Goal: Information Seeking & Learning: Find specific fact

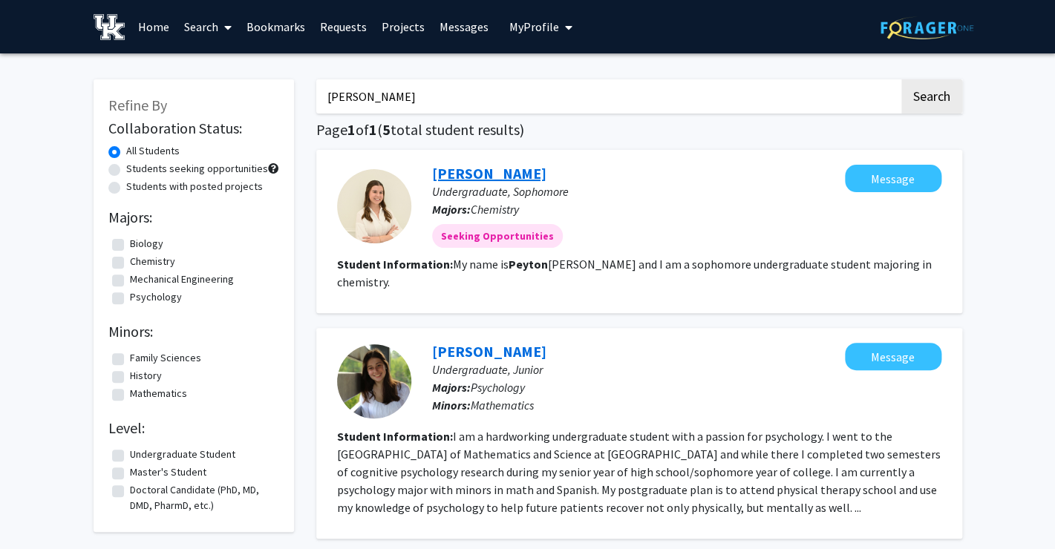
click at [490, 179] on link "[PERSON_NAME]" at bounding box center [489, 173] width 114 height 19
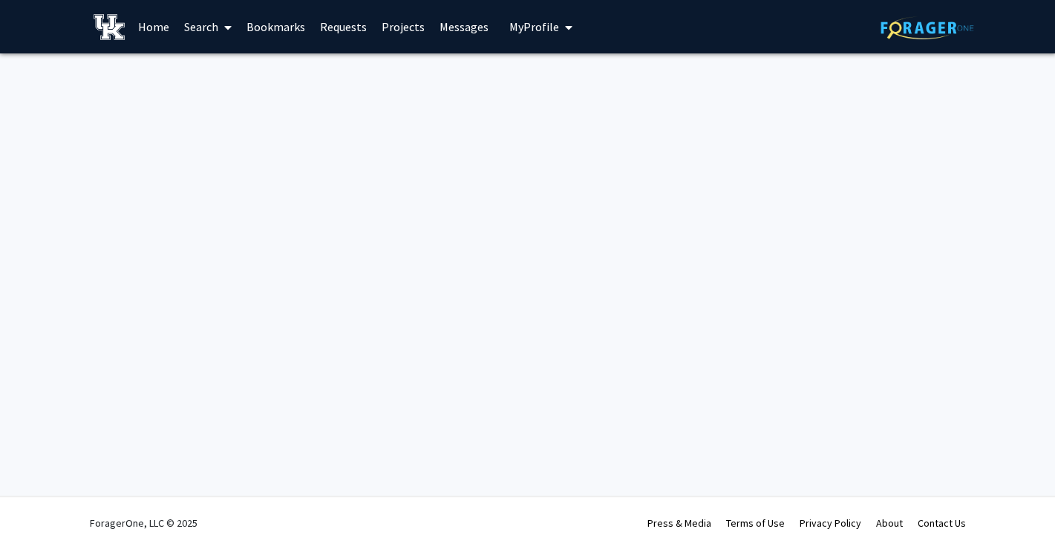
click at [928, 26] on img at bounding box center [927, 27] width 93 height 23
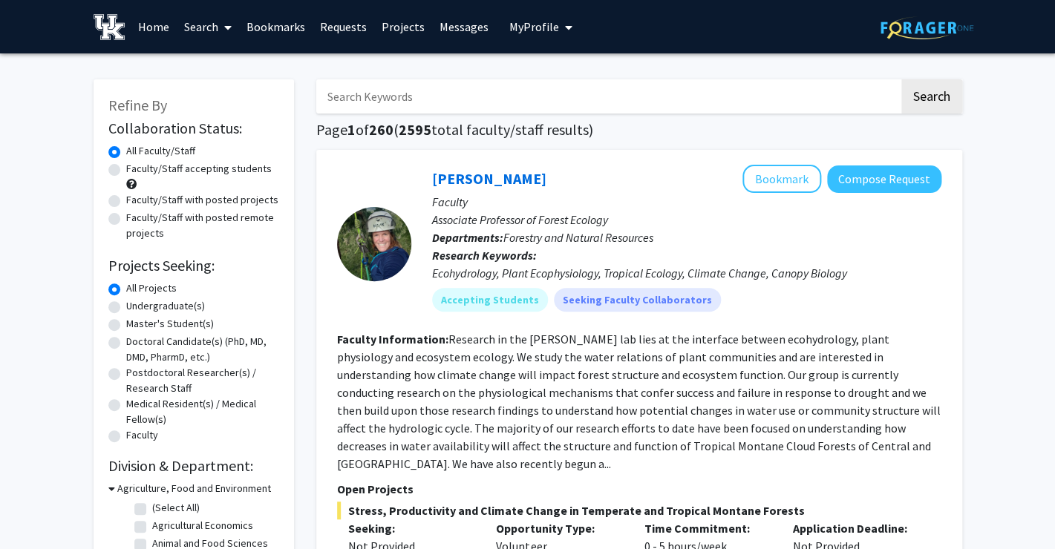
click at [499, 102] on input "Search Keywords" at bounding box center [607, 96] width 583 height 34
click at [901, 79] on button "Search" at bounding box center [931, 96] width 61 height 34
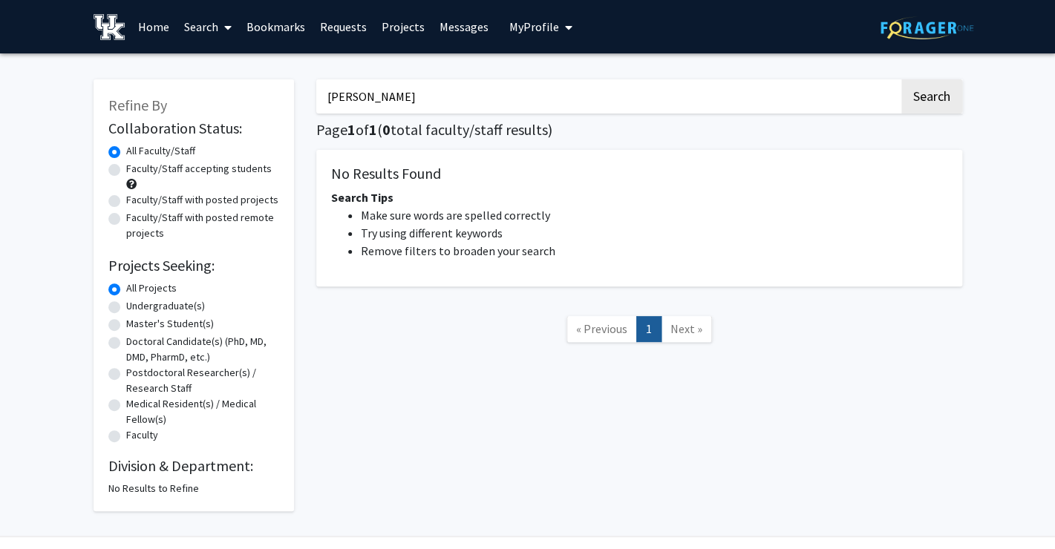
click at [901, 79] on button "Search" at bounding box center [931, 96] width 61 height 34
type input "p"
click at [901, 79] on button "Search" at bounding box center [931, 96] width 61 height 34
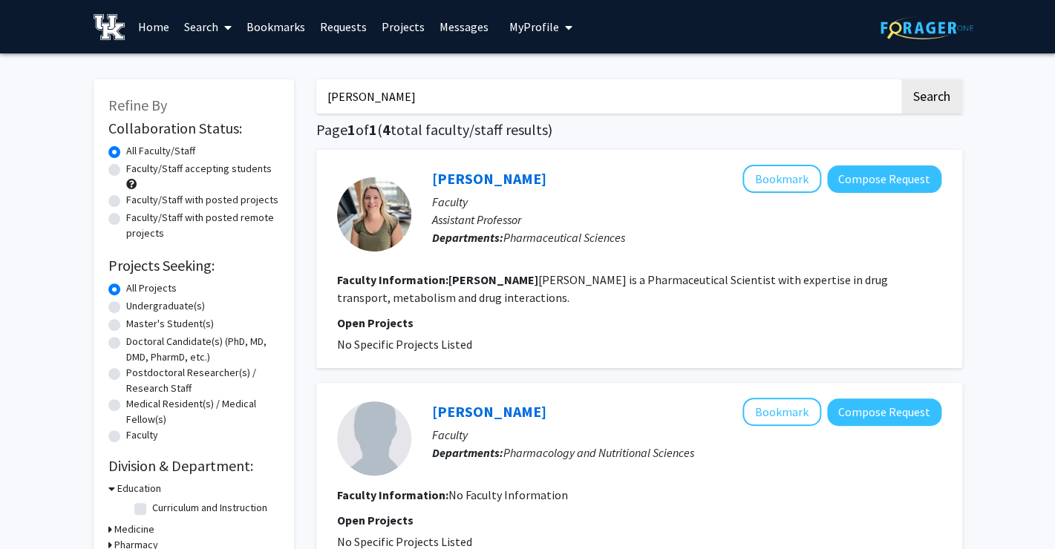
click at [388, 111] on input "[PERSON_NAME]" at bounding box center [607, 96] width 583 height 34
click at [386, 103] on input "[PERSON_NAME]" at bounding box center [607, 96] width 583 height 34
type input "optometry"
click at [901, 79] on button "Search" at bounding box center [931, 96] width 61 height 34
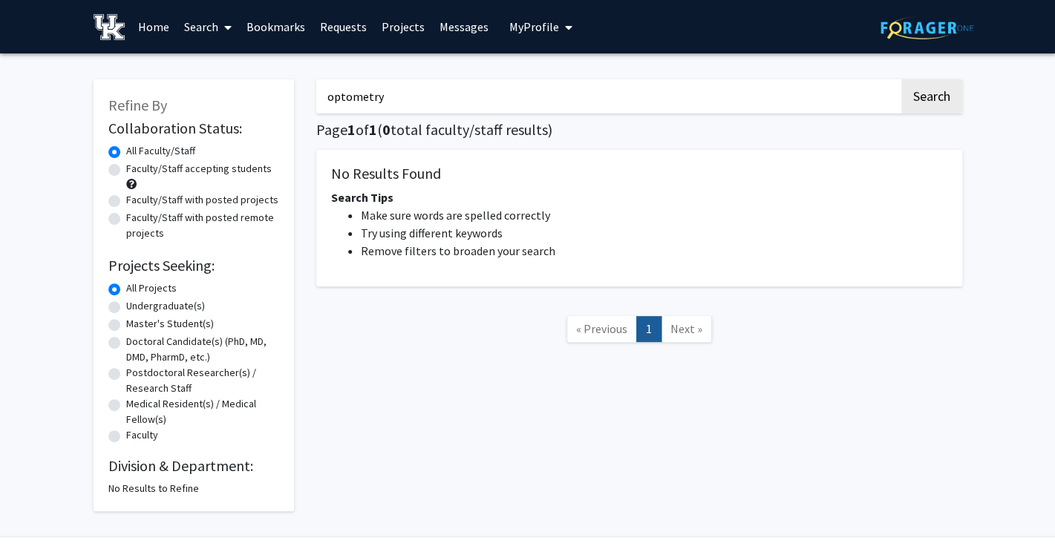
click at [206, 29] on link "Search" at bounding box center [208, 27] width 62 height 52
click at [226, 97] on span "Students" at bounding box center [222, 98] width 91 height 30
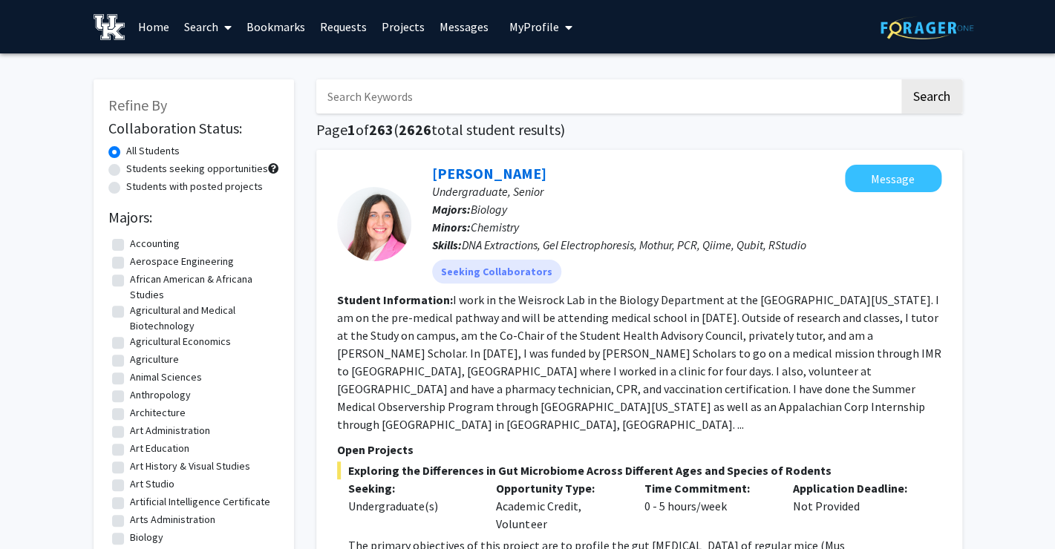
click at [385, 99] on input "Search Keywords" at bounding box center [607, 96] width 583 height 34
type input "[PERSON_NAME]"
click at [901, 79] on button "Search" at bounding box center [931, 96] width 61 height 34
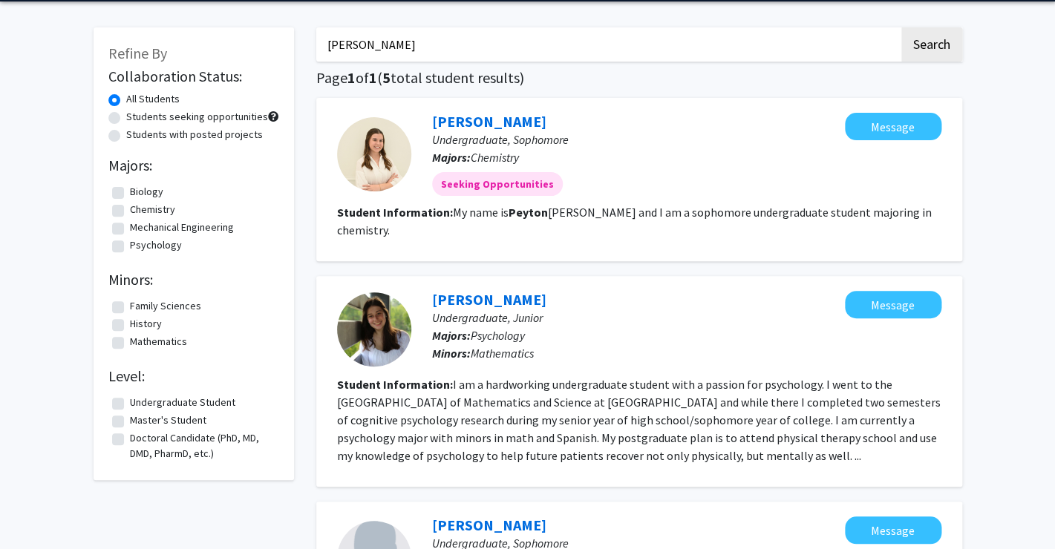
scroll to position [51, 0]
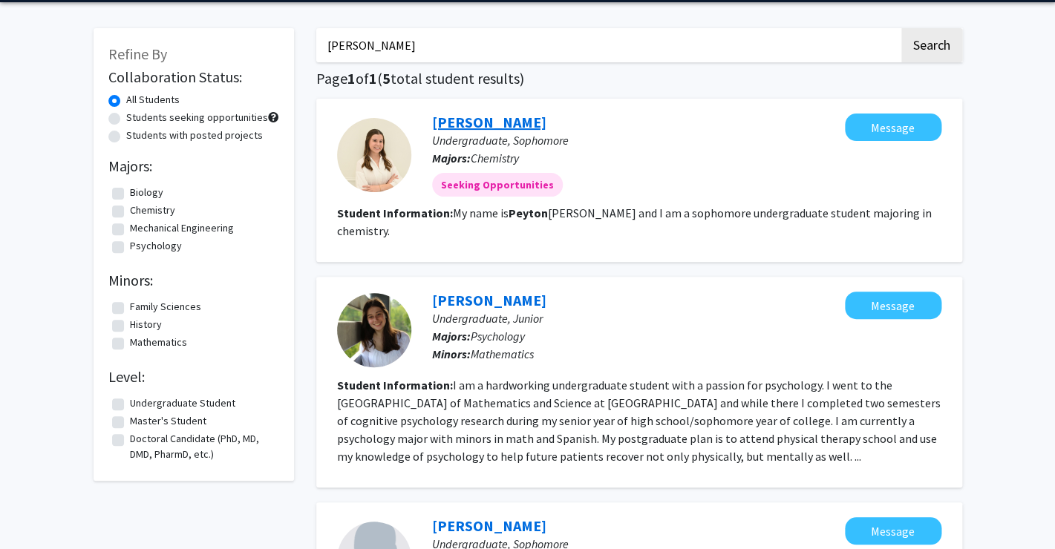
click at [490, 126] on link "[PERSON_NAME]" at bounding box center [489, 122] width 114 height 19
